Goal: Navigation & Orientation: Find specific page/section

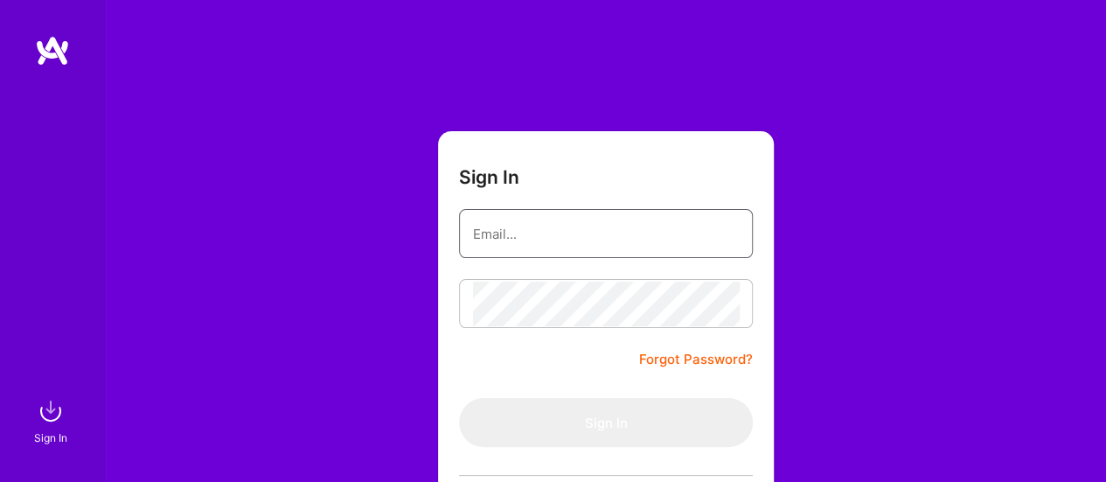
type input "[PERSON_NAME][EMAIL_ADDRESS][DOMAIN_NAME]"
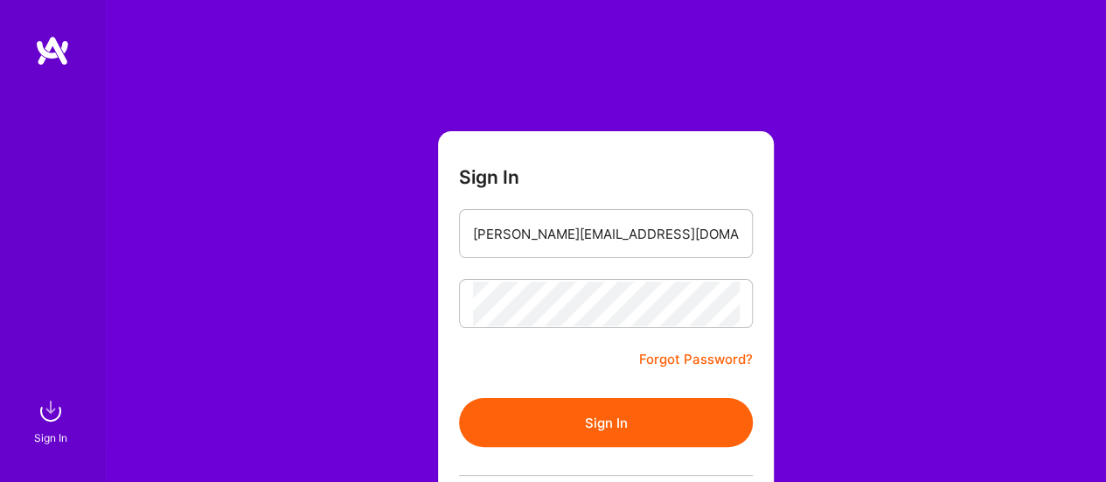
click at [567, 424] on button "Sign In" at bounding box center [606, 422] width 294 height 49
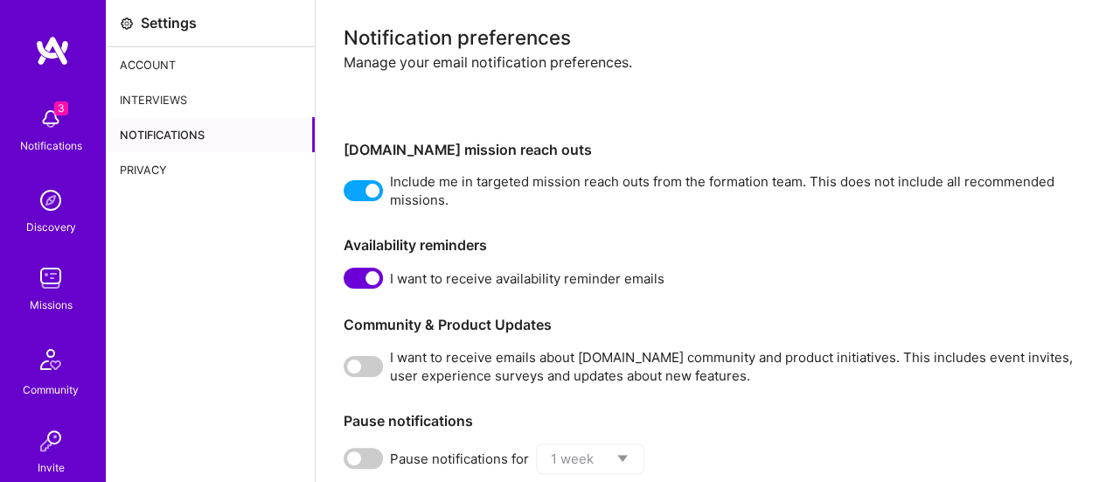
click at [38, 136] on img at bounding box center [50, 118] width 35 height 35
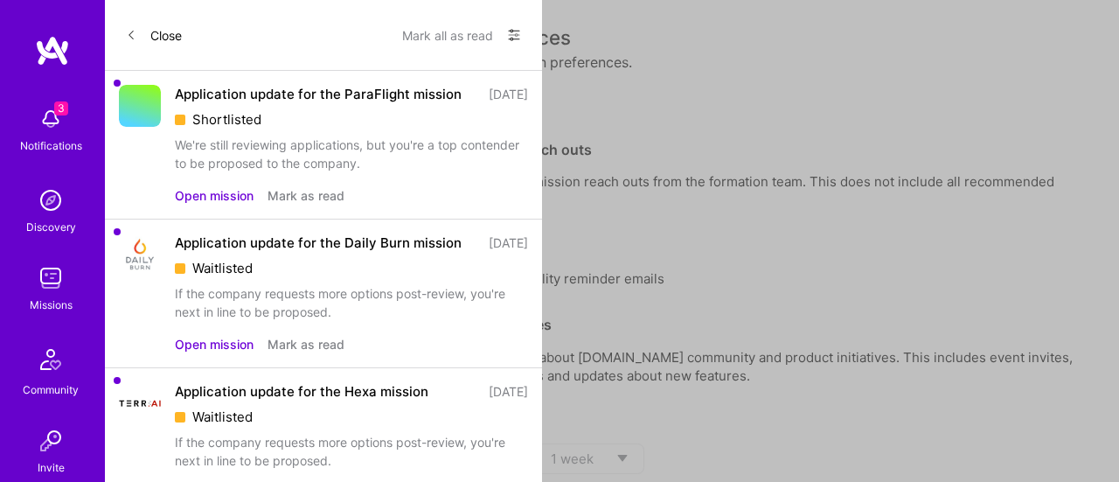
click at [214, 103] on div "Application update for the ParaFlight mission" at bounding box center [318, 94] width 287 height 18
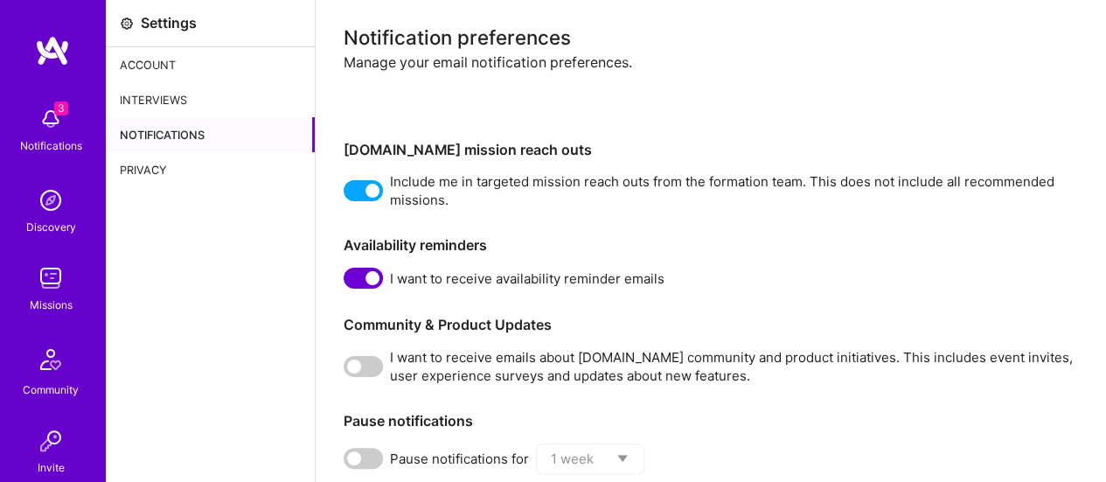
click at [26, 219] on div "Discovery" at bounding box center [51, 227] width 50 height 18
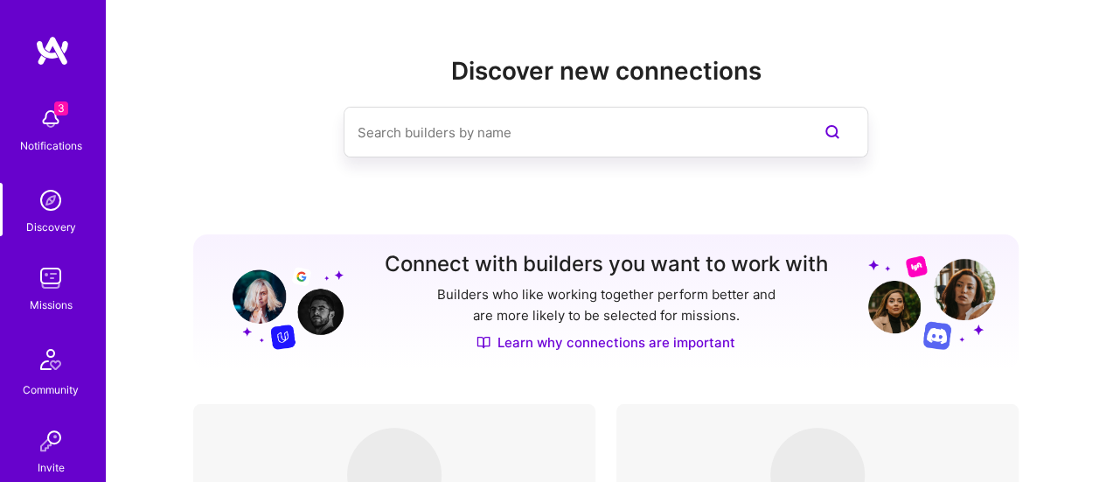
click at [51, 277] on img at bounding box center [50, 278] width 35 height 35
